Goal: Use online tool/utility

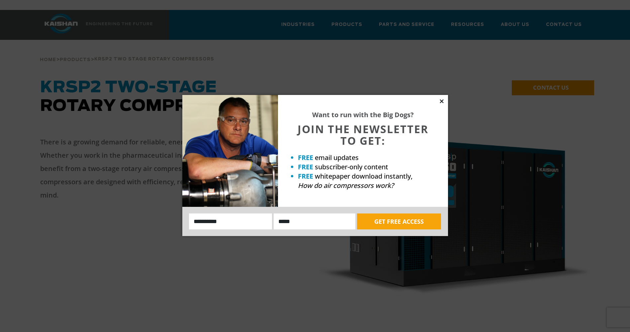
click at [441, 101] on icon at bounding box center [442, 101] width 6 height 6
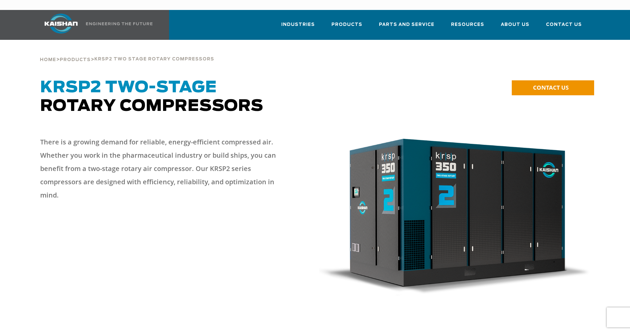
click at [356, 78] on h1 "KRSP2 Two-Stage Rotary Compressors" at bounding box center [245, 96] width 410 height 37
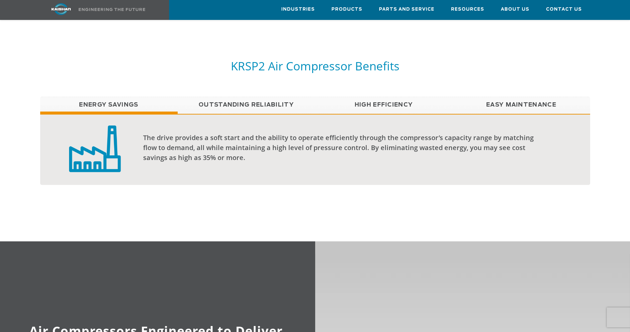
scroll to position [531, 0]
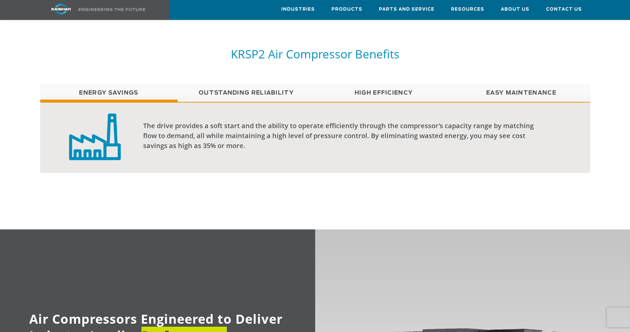
click at [510, 85] on link "Easy Maintenance" at bounding box center [521, 93] width 137 height 17
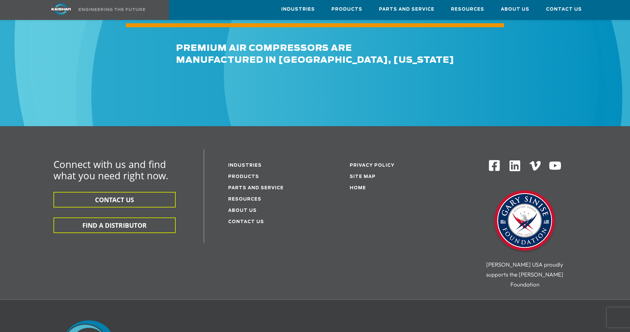
scroll to position [2090, 0]
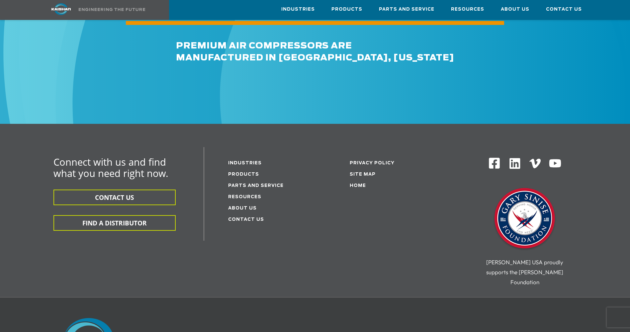
click at [240, 191] on li "Resources" at bounding box center [271, 196] width 87 height 11
click at [239, 195] on link "Resources" at bounding box center [244, 197] width 33 height 4
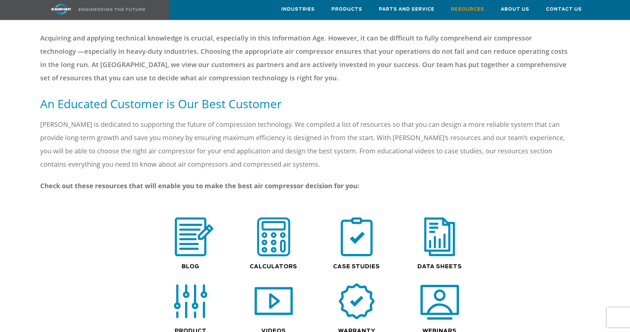
scroll to position [365, 0]
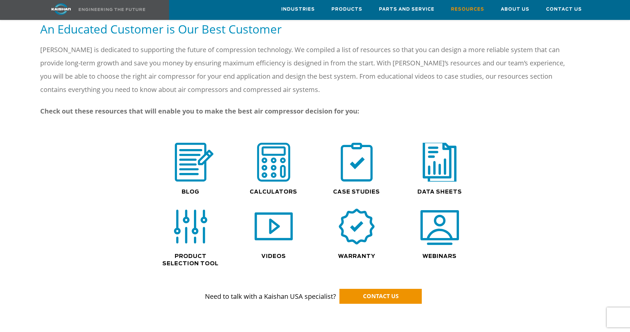
click at [437, 152] on img at bounding box center [439, 162] width 43 height 43
click at [192, 213] on img at bounding box center [190, 226] width 39 height 39
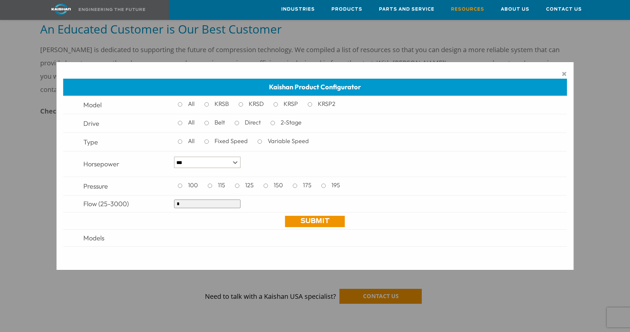
click at [187, 204] on input "*" at bounding box center [207, 204] width 66 height 9
click at [228, 207] on input "*" at bounding box center [207, 204] width 66 height 9
click at [230, 206] on input "*" at bounding box center [207, 204] width 66 height 9
type input "****"
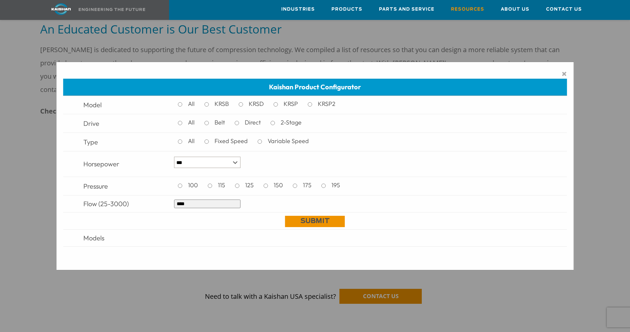
click at [296, 224] on link "Submit" at bounding box center [315, 221] width 60 height 11
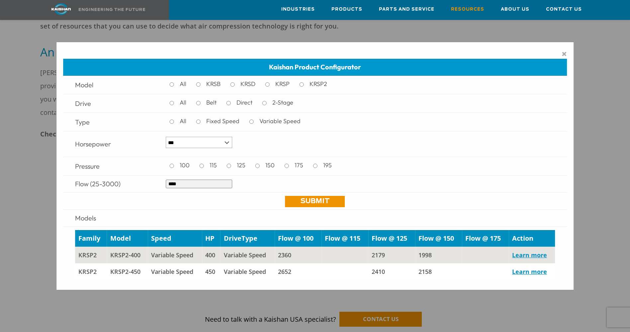
scroll to position [199, 0]
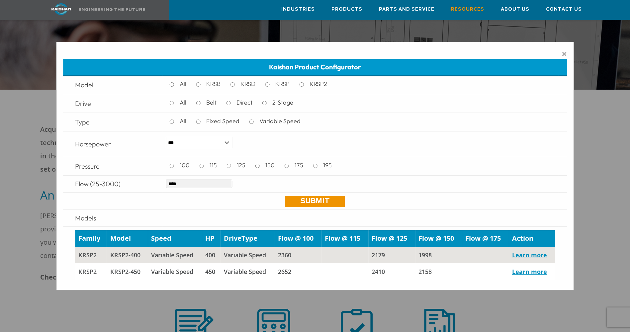
click at [563, 52] on span "×" at bounding box center [564, 54] width 5 height 10
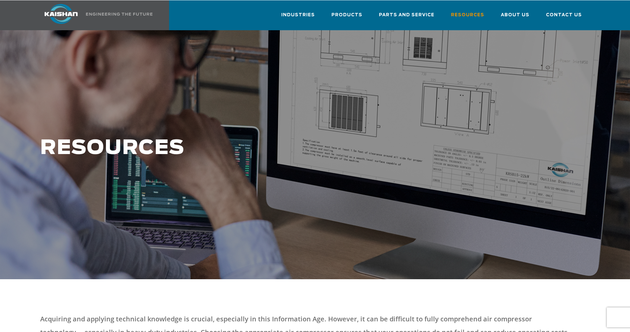
scroll to position [0, 0]
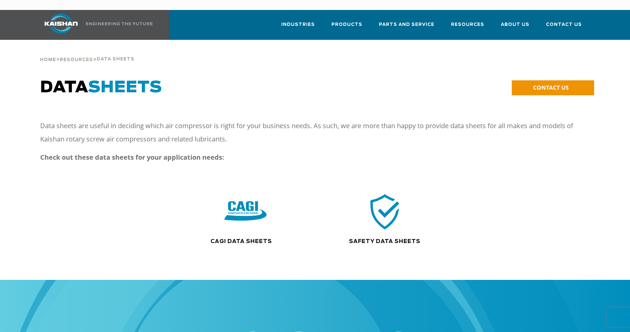
click at [241, 219] on img at bounding box center [245, 211] width 43 height 43
click at [238, 195] on img at bounding box center [245, 211] width 43 height 43
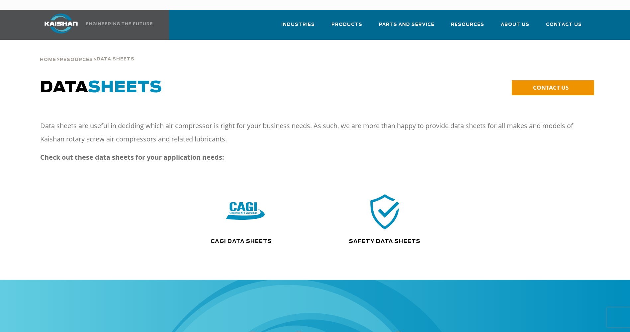
drag, startPoint x: 194, startPoint y: 79, endPoint x: 190, endPoint y: 79, distance: 4.3
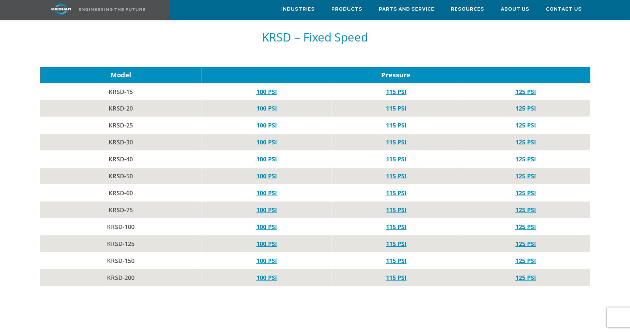
scroll to position [631, 0]
